Goal: Communication & Community: Answer question/provide support

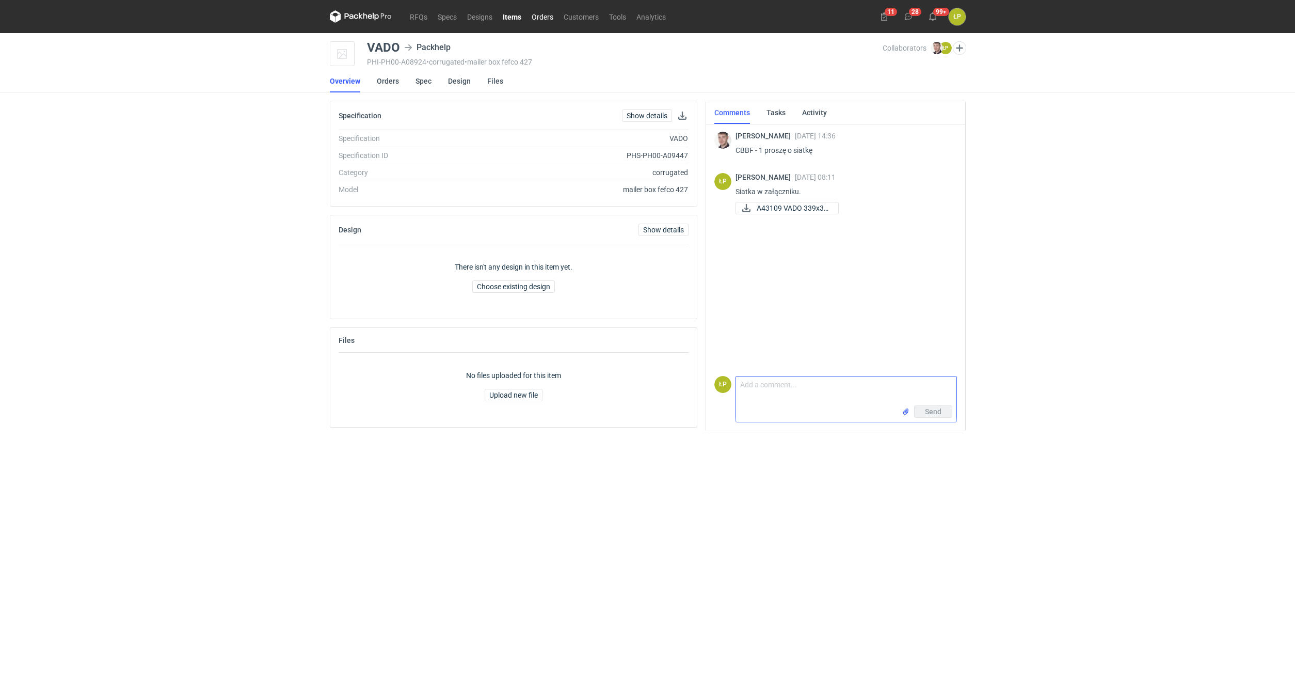
click at [531, 20] on link "Orders" at bounding box center [543, 16] width 32 height 12
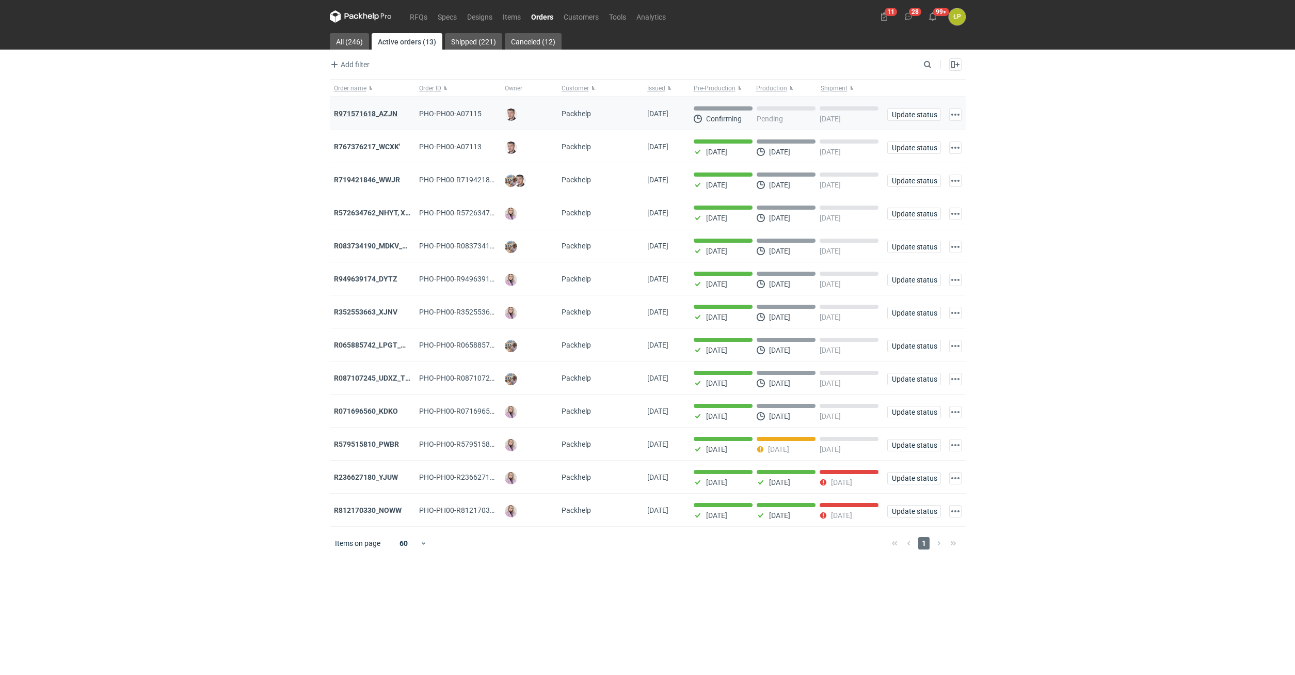
click at [371, 117] on strong "R971571618_AZJN" at bounding box center [366, 113] width 64 height 8
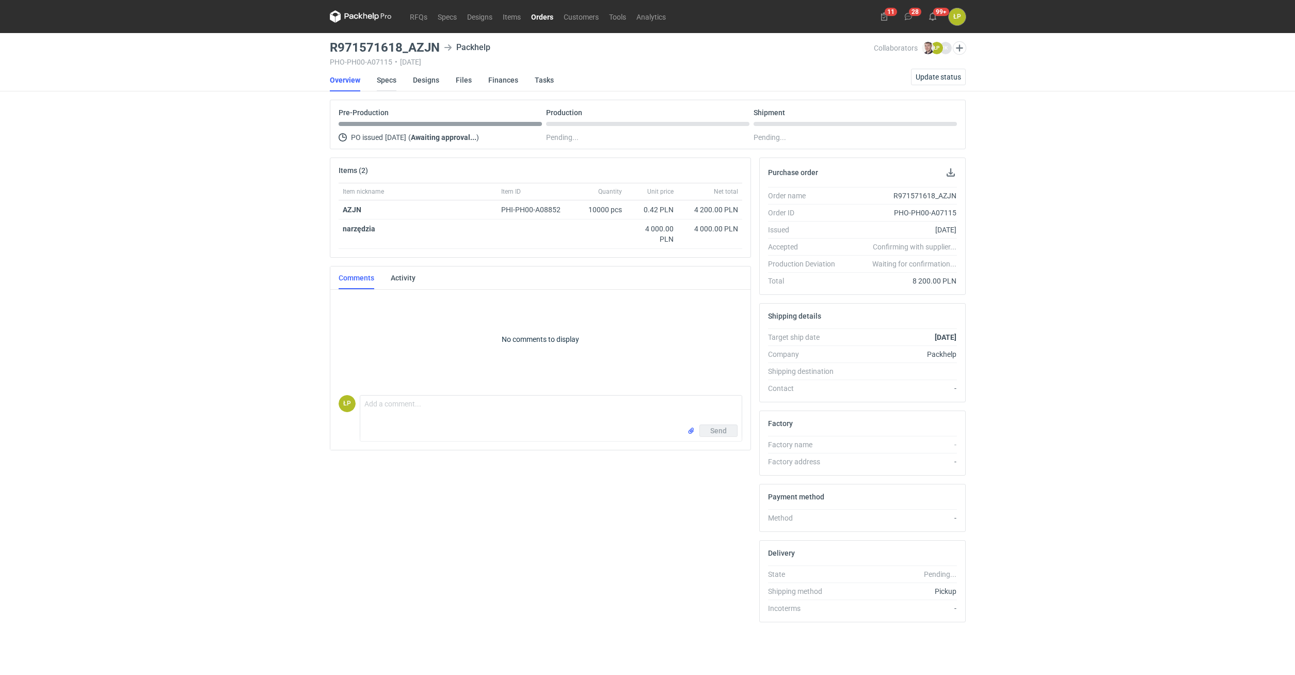
click at [392, 83] on link "Specs" at bounding box center [387, 80] width 20 height 23
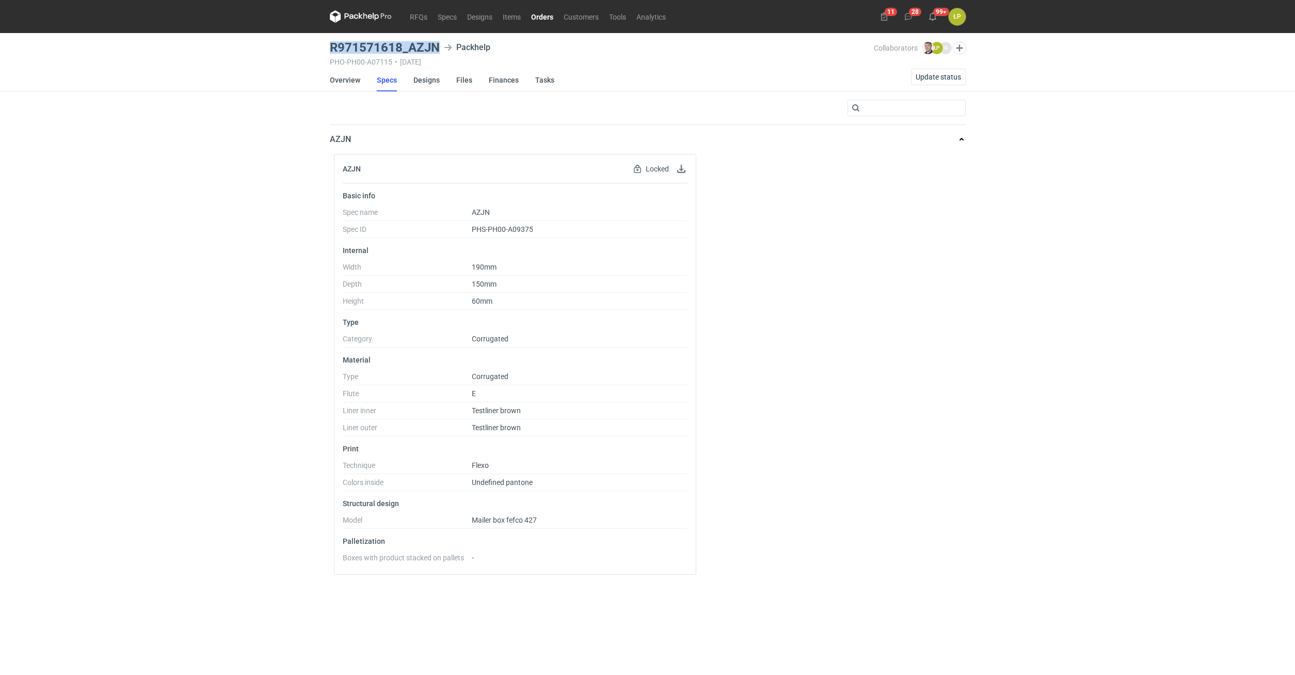
drag, startPoint x: 440, startPoint y: 48, endPoint x: 330, endPoint y: 53, distance: 110.1
click at [330, 53] on div "R971571618_AZJN Packhelp" at bounding box center [602, 47] width 545 height 12
copy h3 "R971571618_AZJN"
click at [346, 81] on link "Overview" at bounding box center [345, 80] width 30 height 23
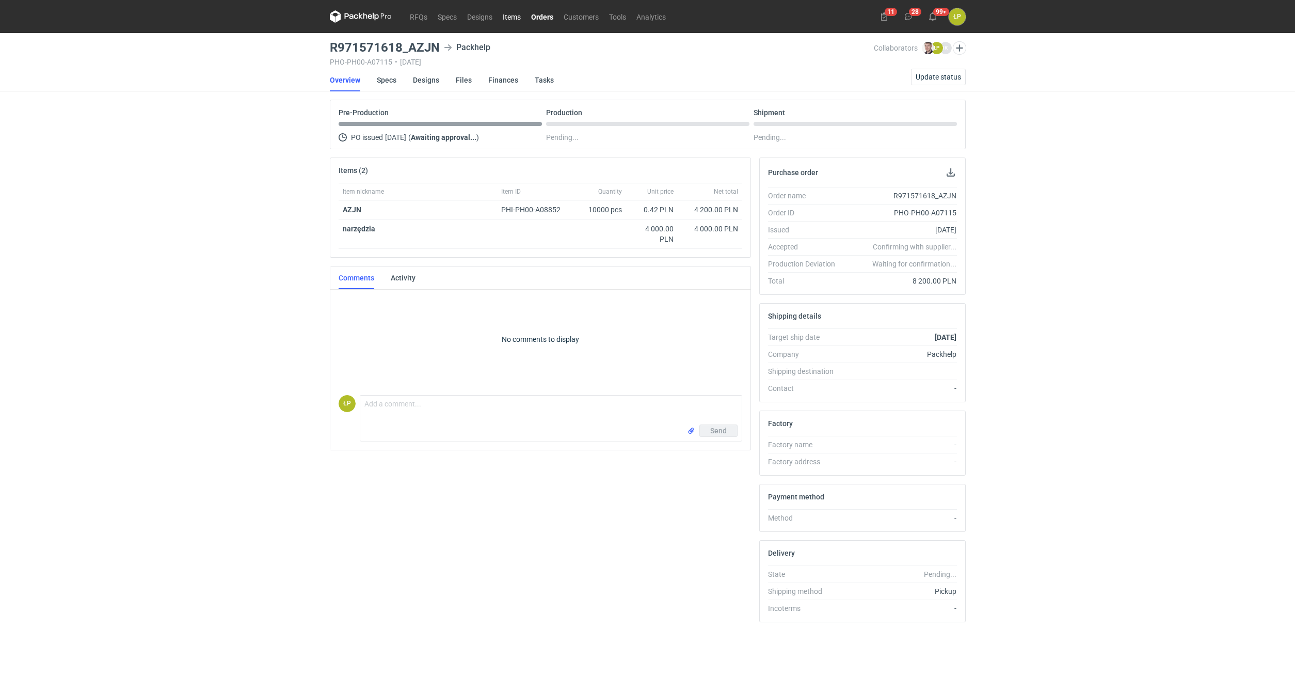
click at [507, 20] on link "Items" at bounding box center [512, 16] width 28 height 12
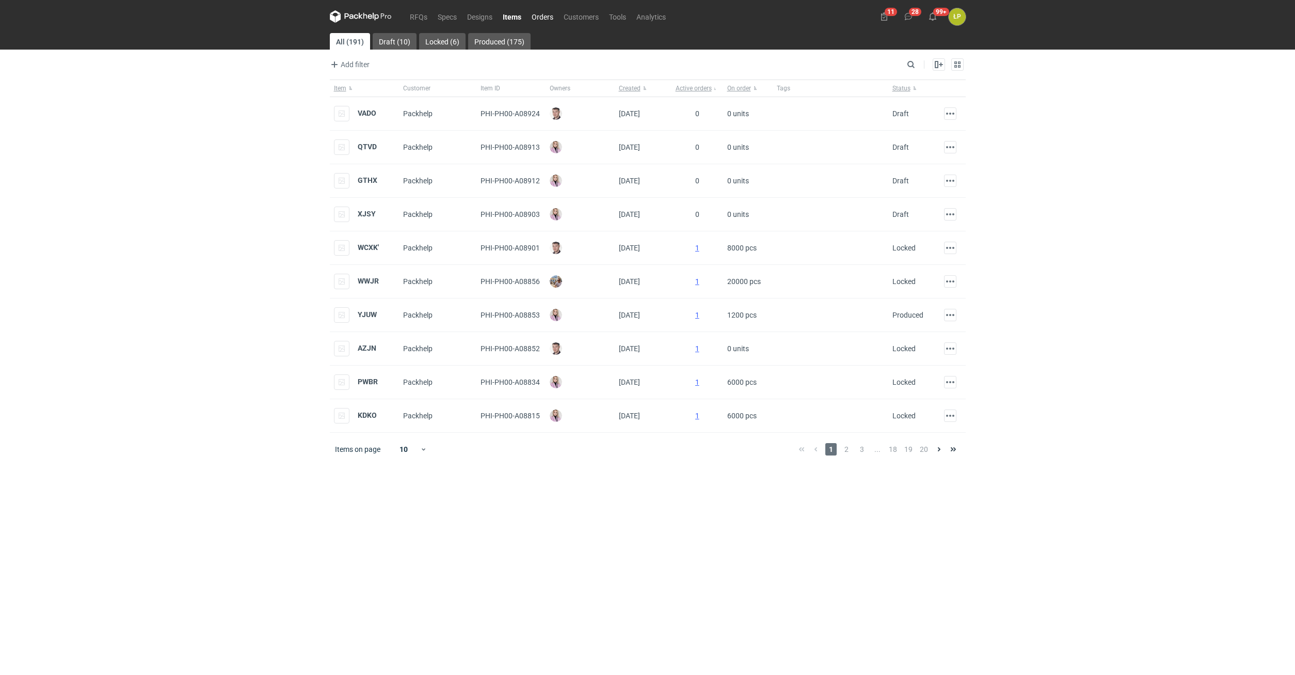
click at [538, 13] on link "Orders" at bounding box center [543, 16] width 32 height 12
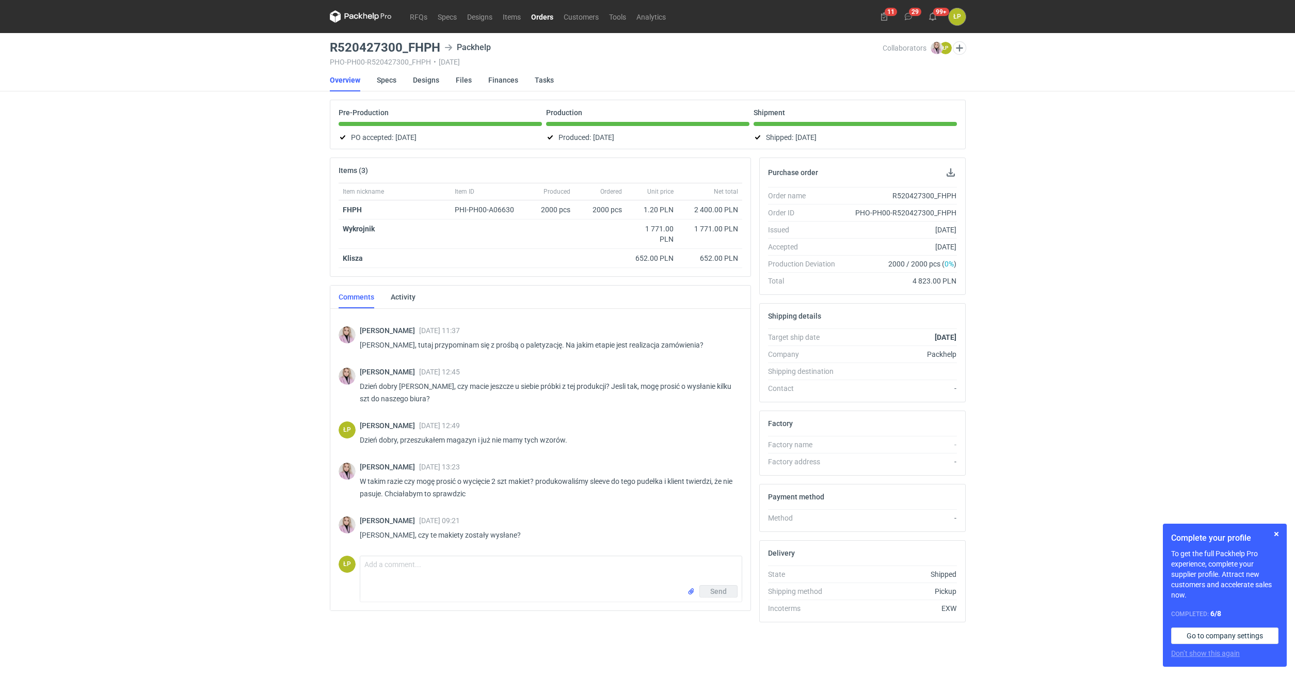
scroll to position [235, 0]
click at [498, 582] on textarea "Comment message" at bounding box center [551, 570] width 382 height 29
paste textarea "[URL][DOMAIN_NAME]"
type textarea "Dzień dobry, tak. [URL][DOMAIN_NAME]"
click at [722, 593] on span "Send" at bounding box center [718, 591] width 17 height 7
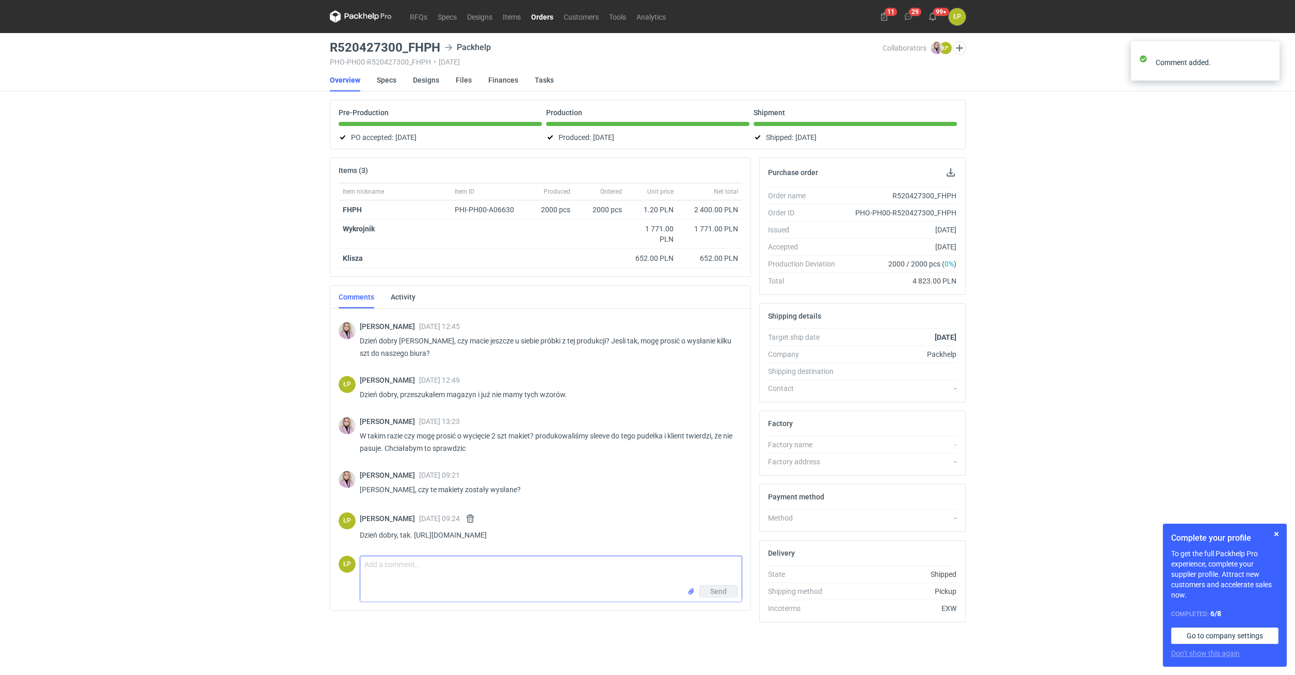
scroll to position [293, 0]
click at [460, 579] on textarea "Comment message" at bounding box center [551, 570] width 382 height 29
type textarea "Wysłane [DATE]."
click at [710, 596] on button "Send" at bounding box center [719, 591] width 38 height 12
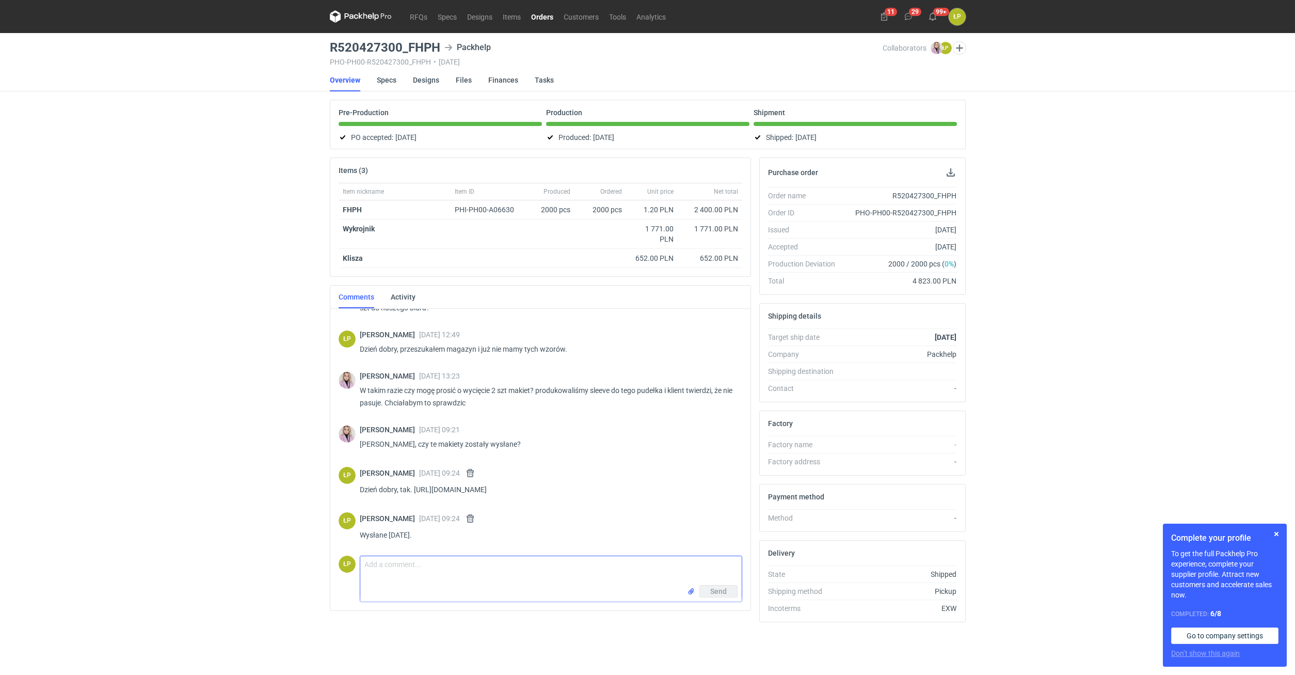
scroll to position [330, 0]
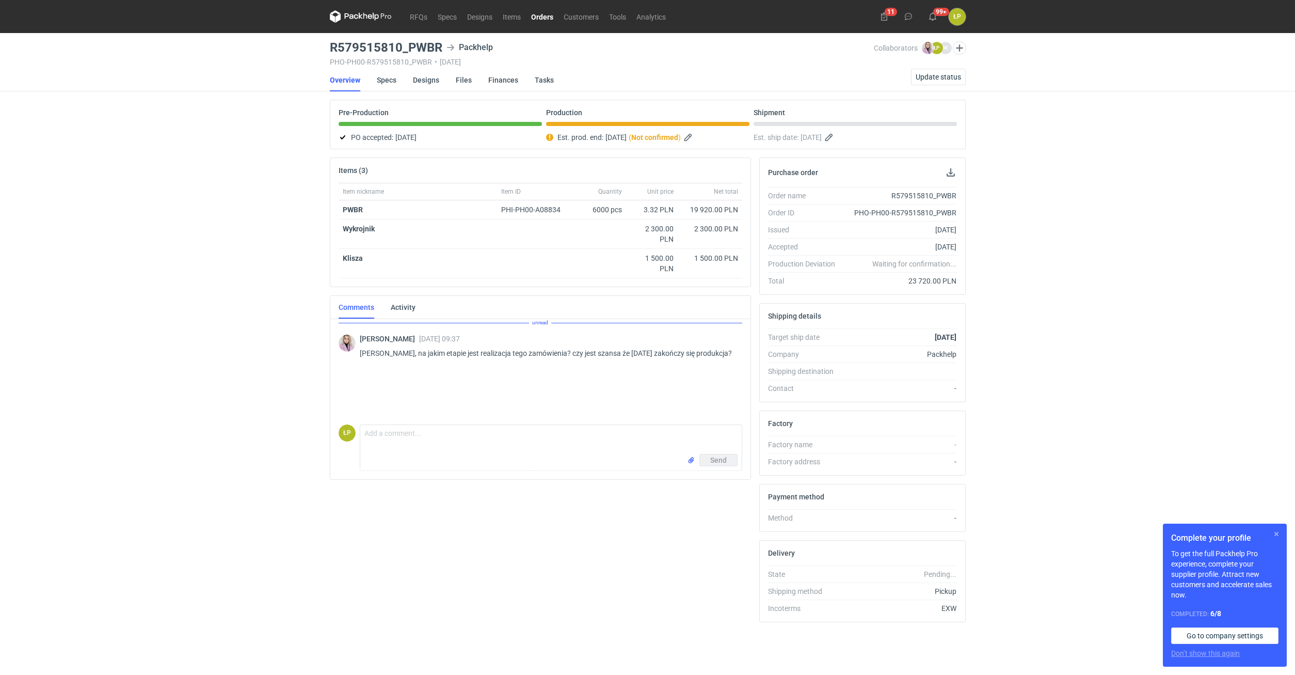
click at [1275, 533] on button "button" at bounding box center [1277, 534] width 12 height 12
